Goal: Task Accomplishment & Management: Use online tool/utility

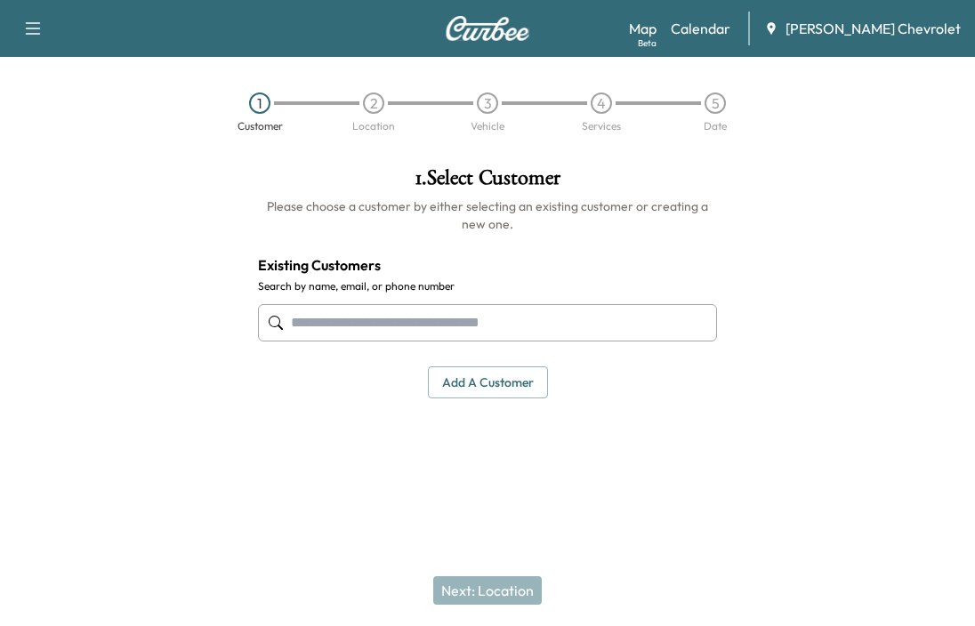
click at [730, 32] on link "Calendar" at bounding box center [701, 28] width 60 height 21
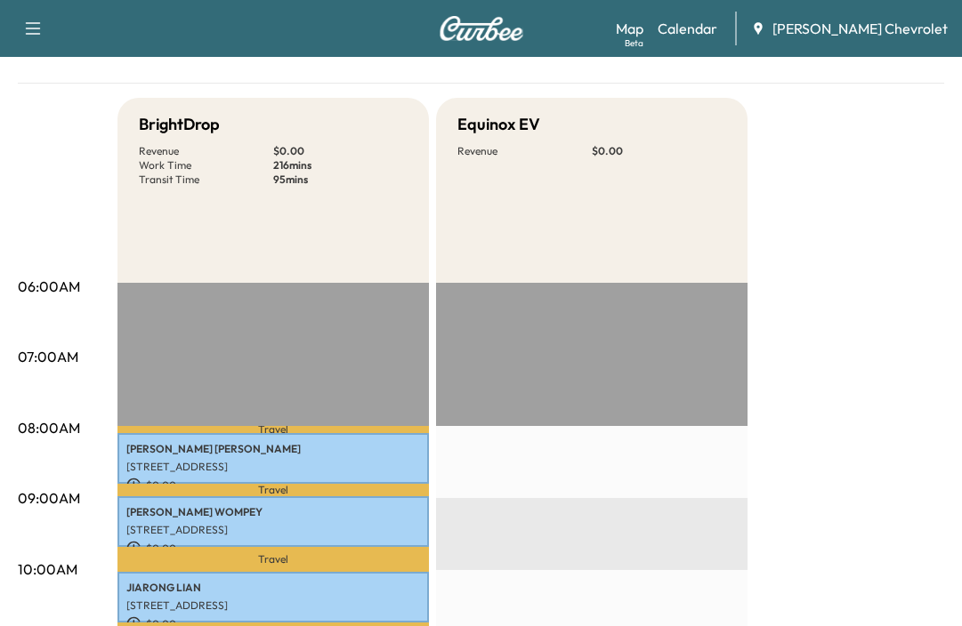
scroll to position [89, 0]
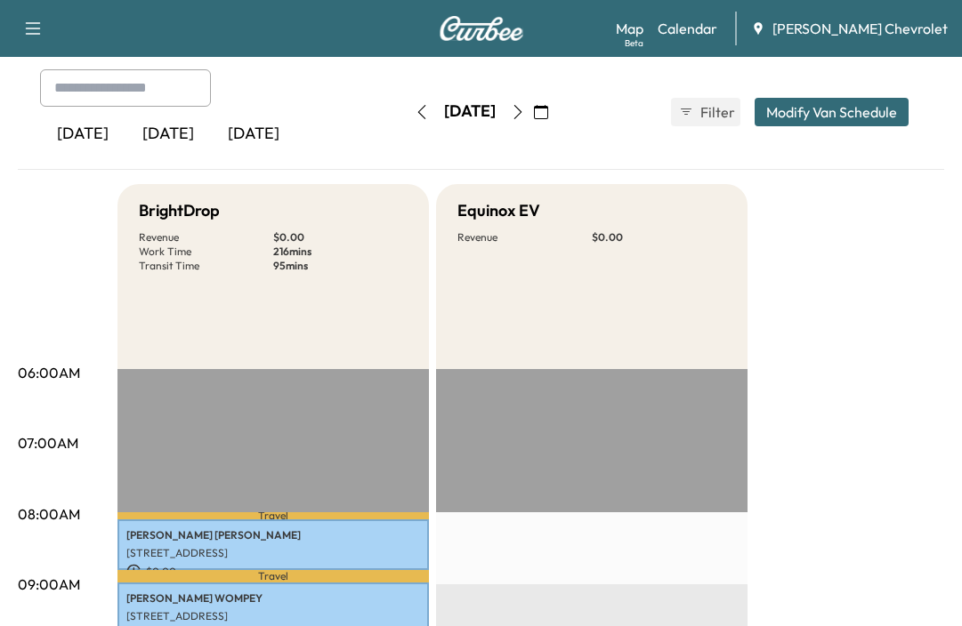
click at [525, 110] on icon "button" at bounding box center [518, 112] width 14 height 14
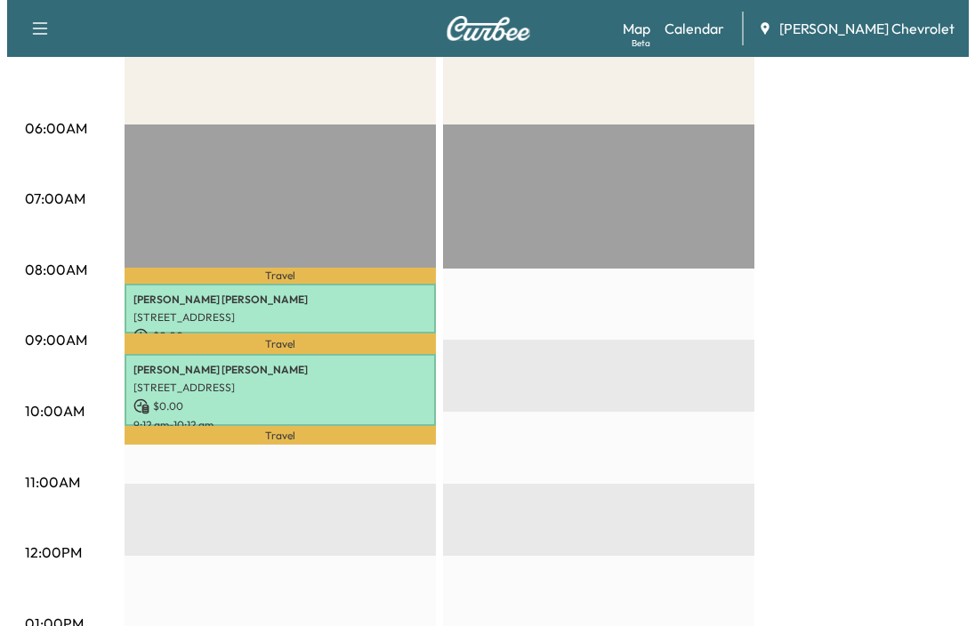
scroll to position [445, 0]
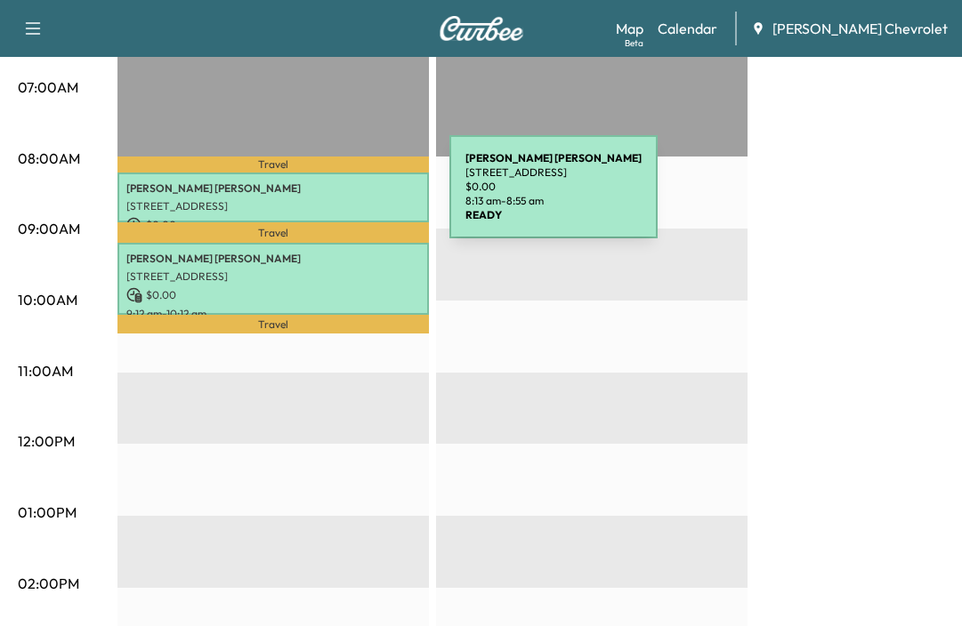
click at [316, 199] on p "[STREET_ADDRESS]" at bounding box center [273, 206] width 294 height 14
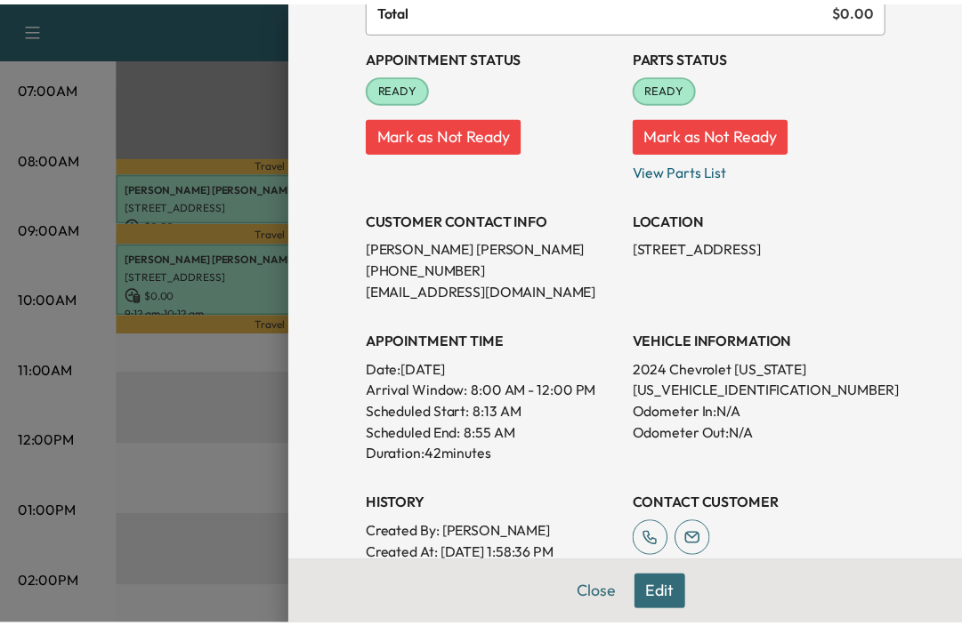
scroll to position [89, 0]
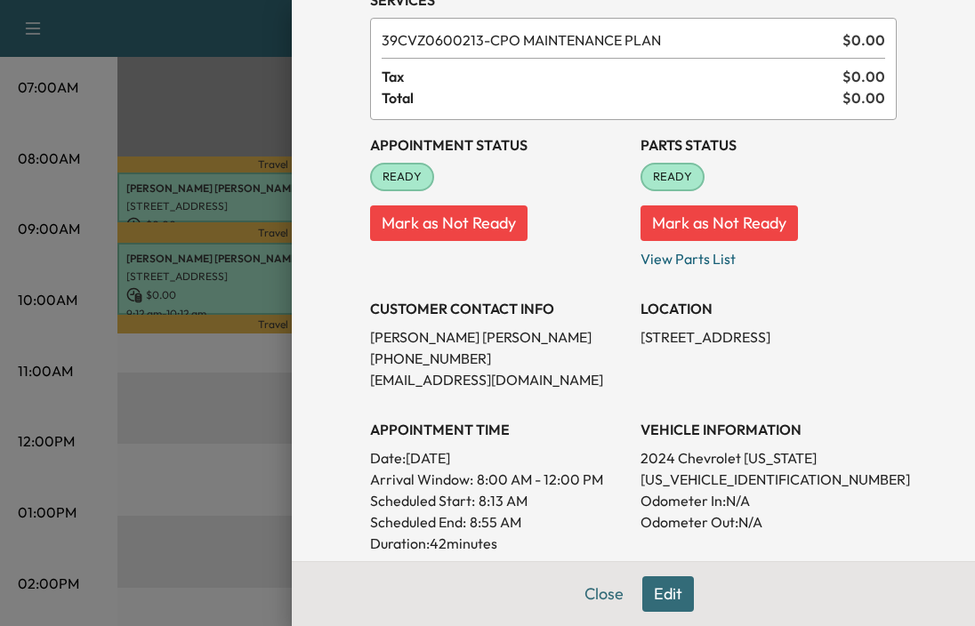
click at [142, 448] on div at bounding box center [487, 313] width 975 height 626
